Goal: Navigation & Orientation: Find specific page/section

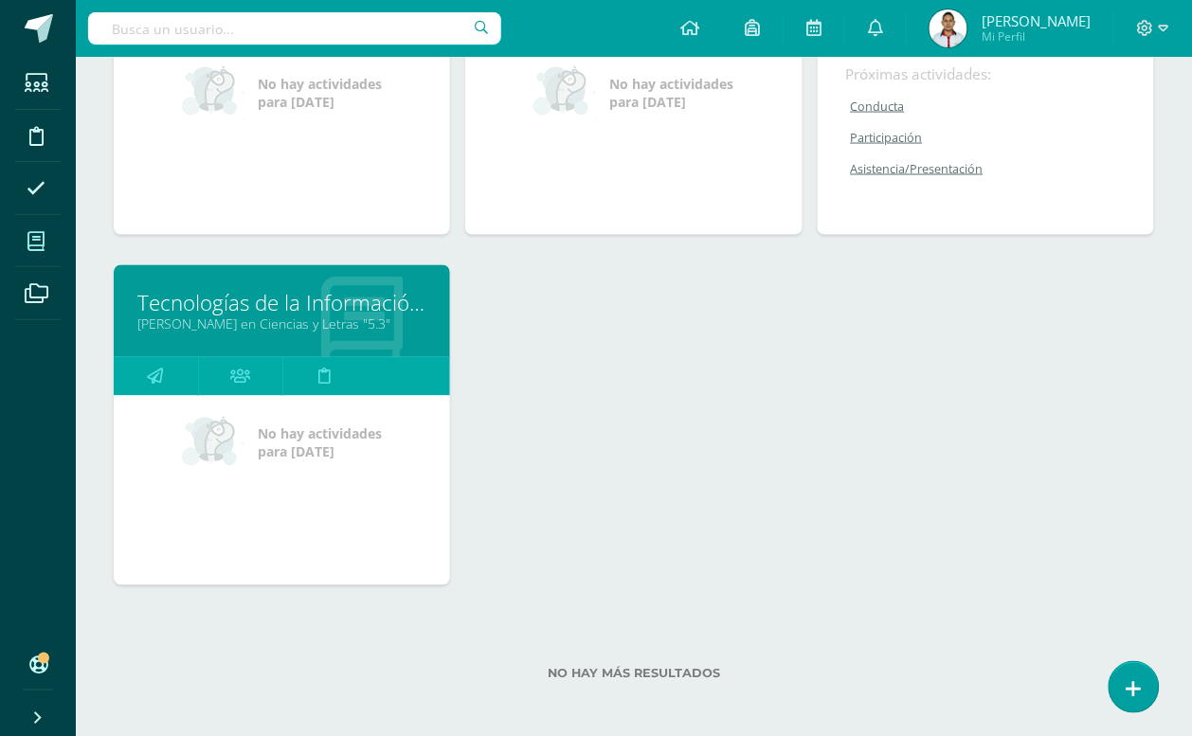
drag, startPoint x: 688, startPoint y: 367, endPoint x: 754, endPoint y: 455, distance: 110.3
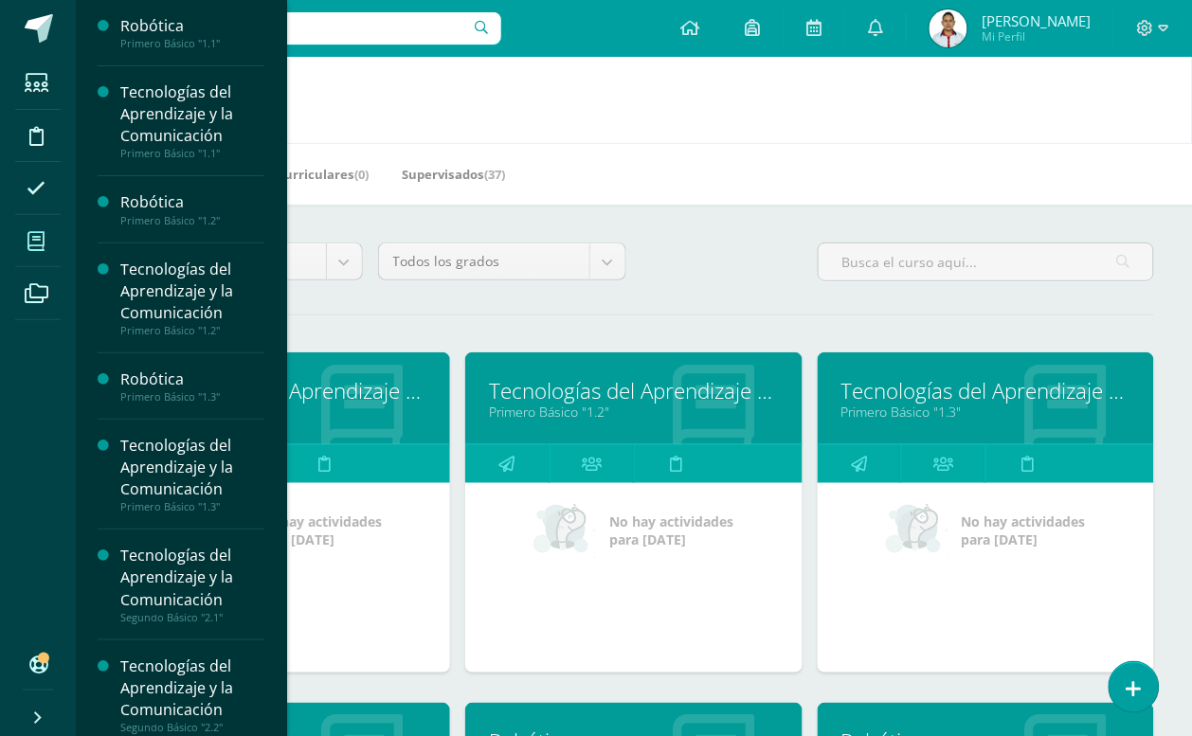
click at [40, 252] on span at bounding box center [36, 241] width 43 height 43
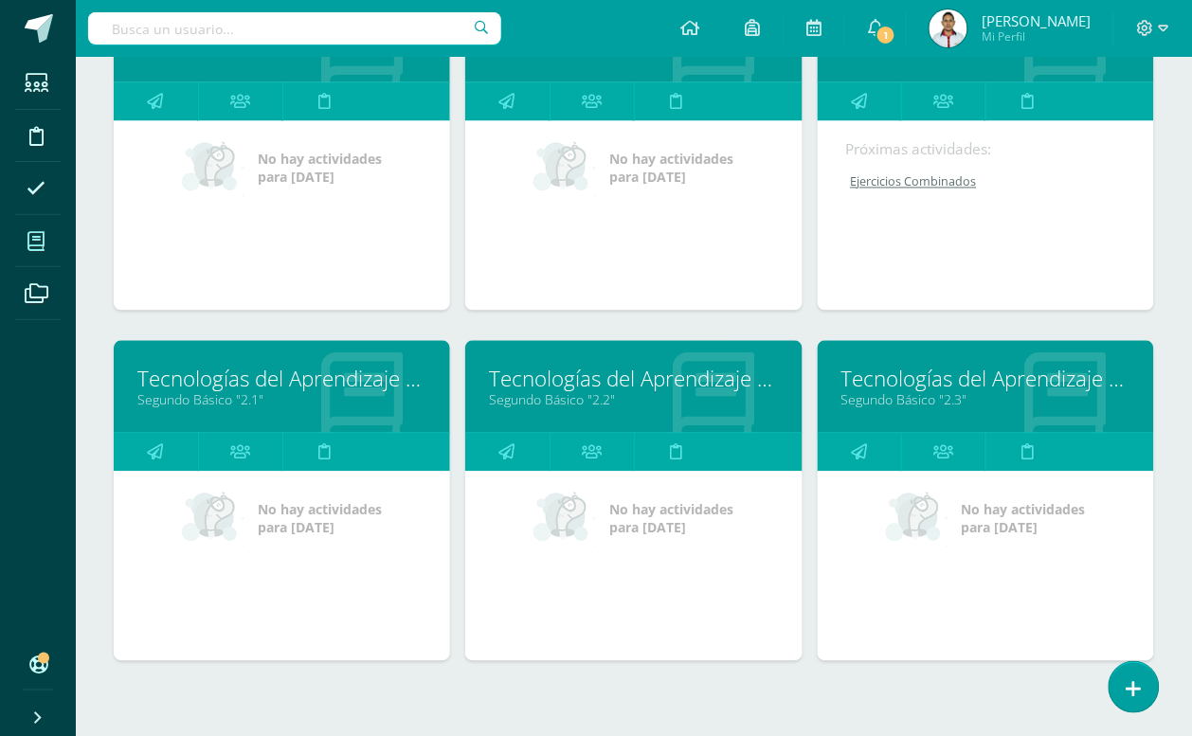
scroll to position [783, 0]
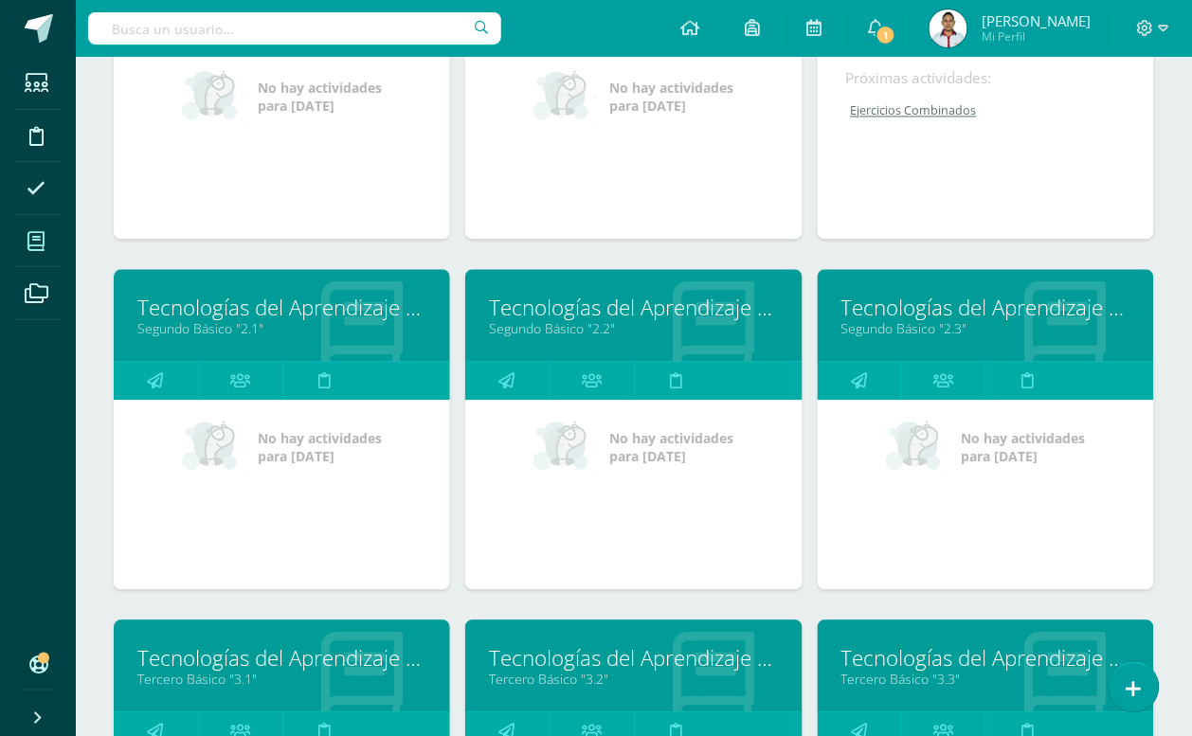
click at [912, 305] on link "Tecnologías del Aprendizaje y la Comunicación" at bounding box center [985, 308] width 289 height 29
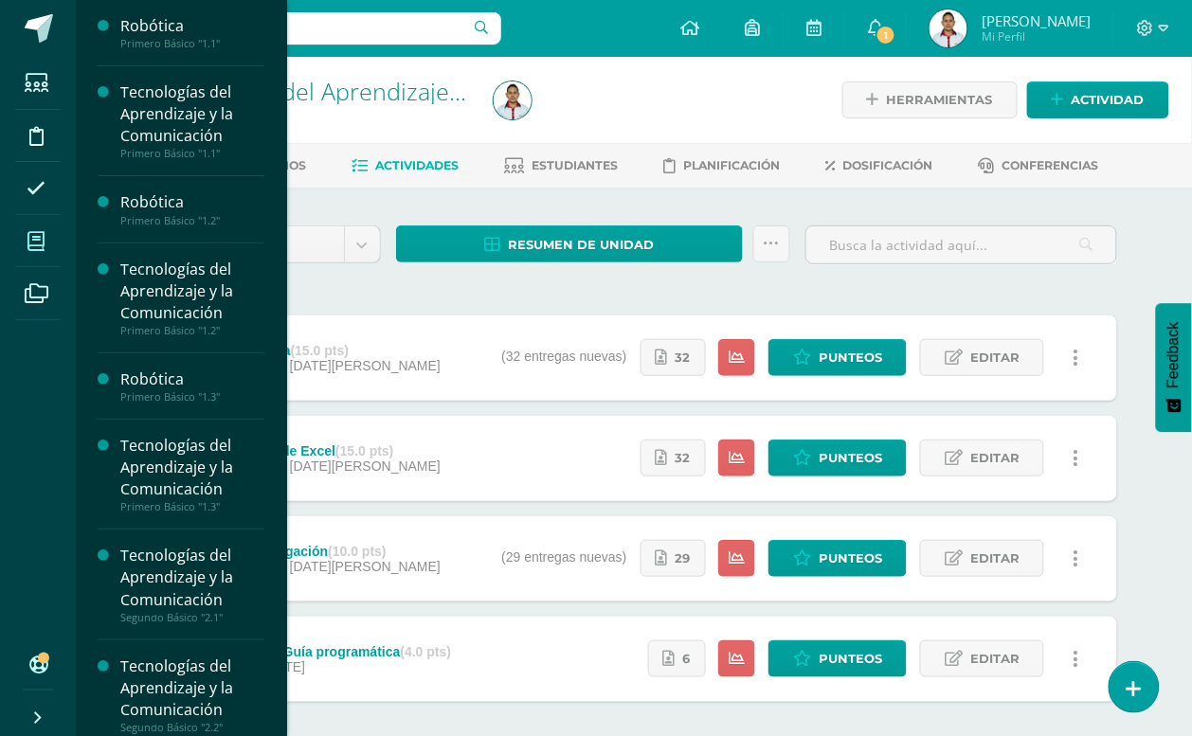
click at [34, 228] on span at bounding box center [36, 241] width 43 height 43
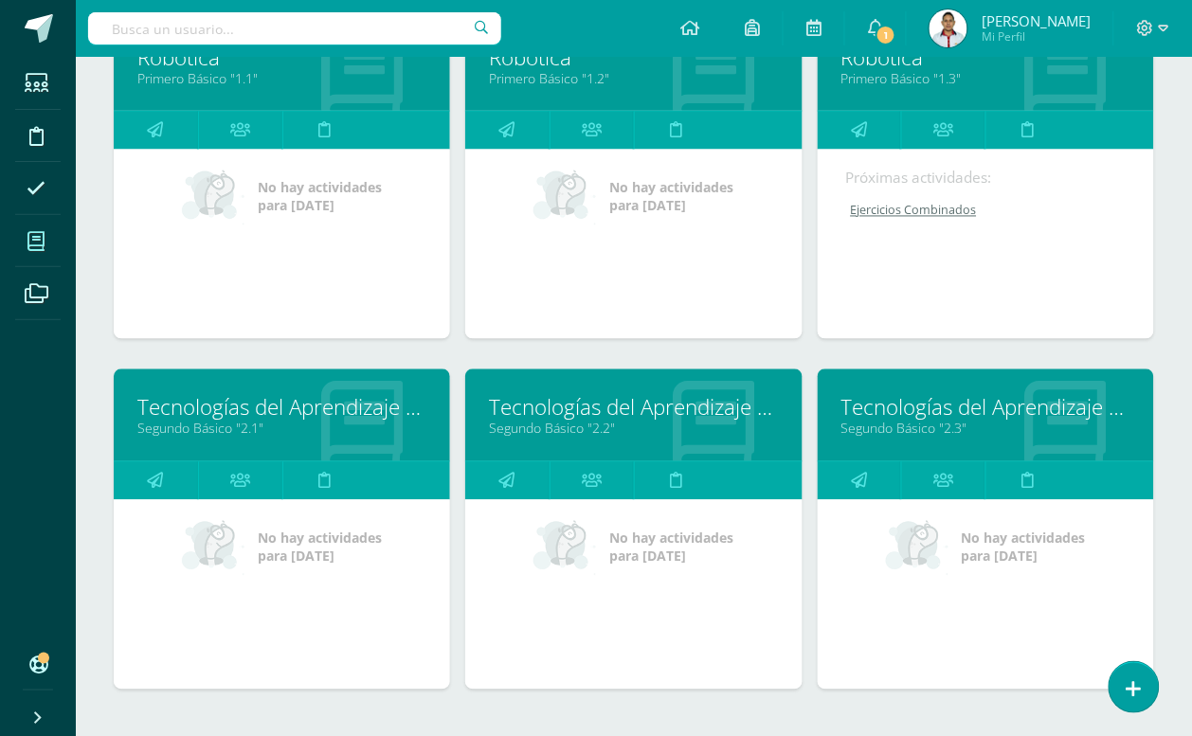
scroll to position [783, 0]
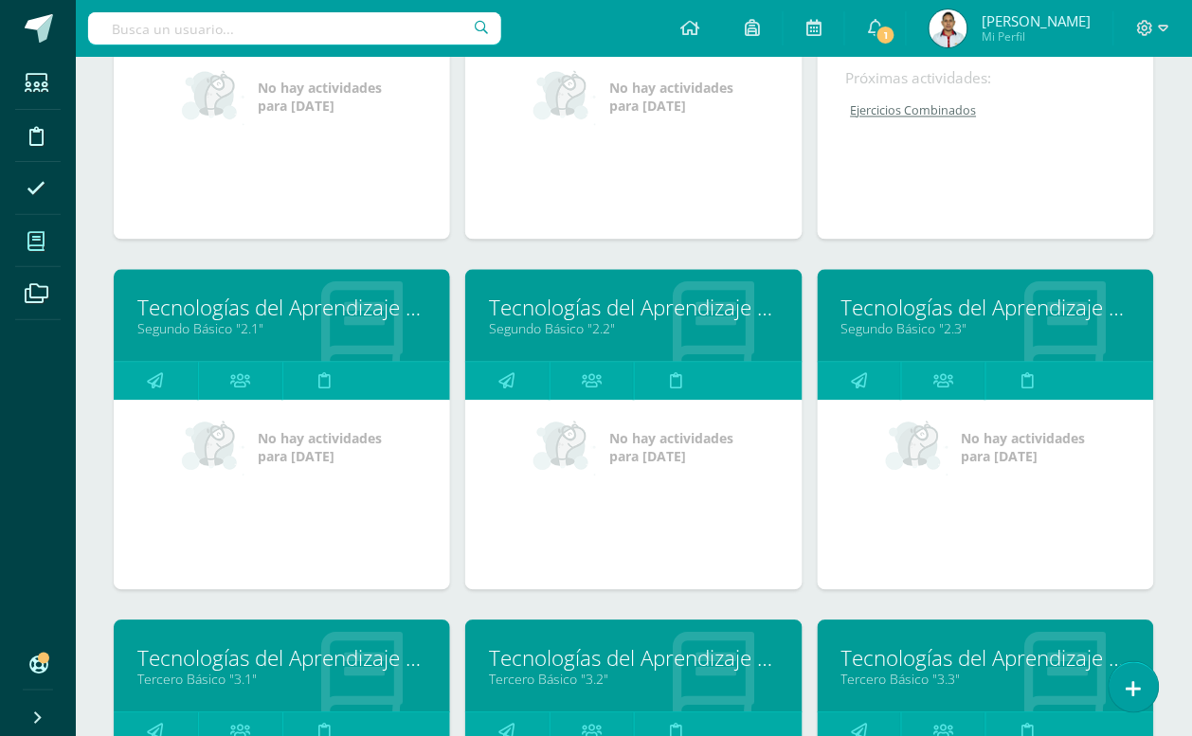
click at [199, 300] on link "Tecnologías del Aprendizaje y la Comunicación" at bounding box center [281, 308] width 289 height 29
